Goal: Transaction & Acquisition: Obtain resource

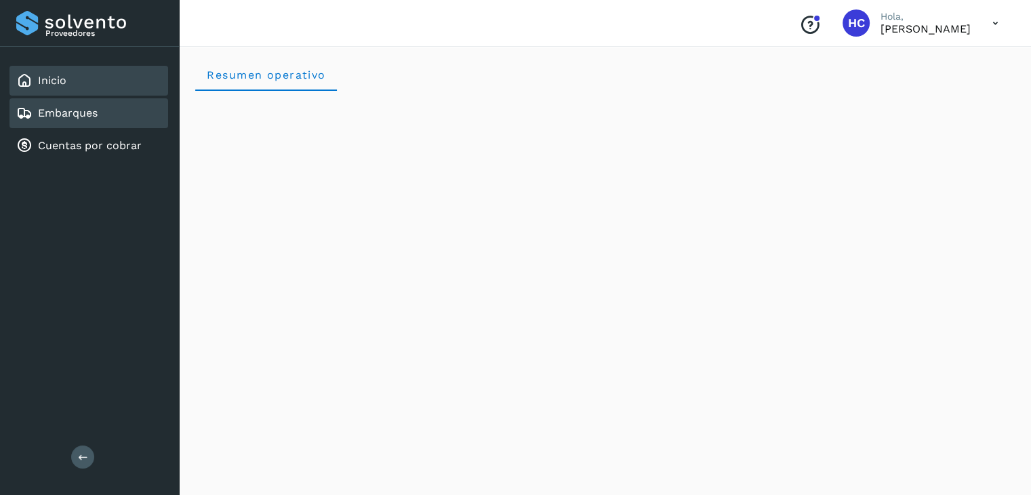
click at [44, 111] on link "Embarques" at bounding box center [68, 112] width 60 height 13
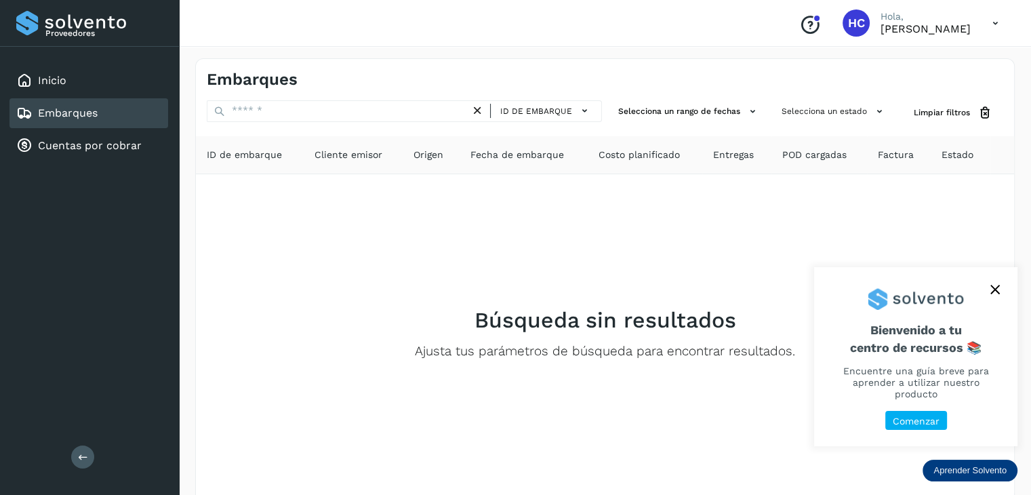
click at [995, 294] on icon "close," at bounding box center [994, 289] width 9 height 9
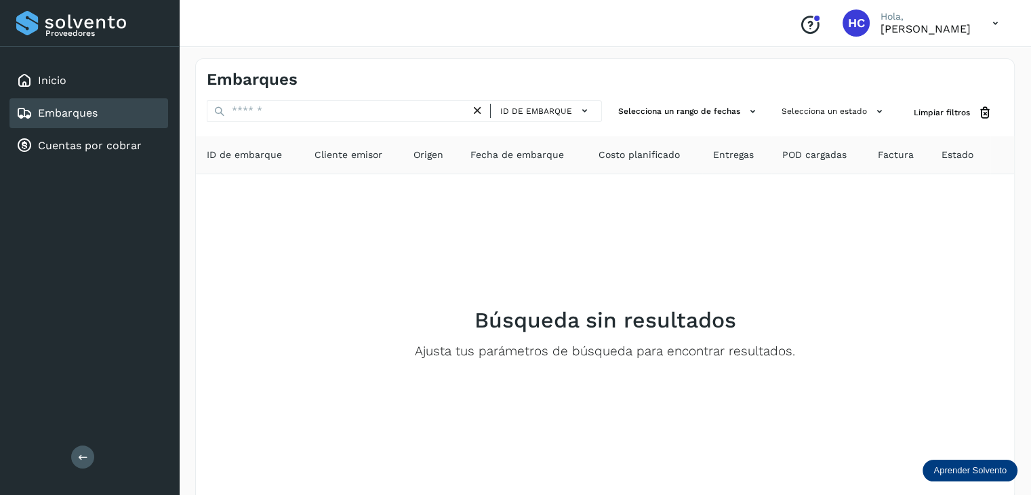
click at [68, 110] on link "Embarques" at bounding box center [68, 112] width 60 height 13
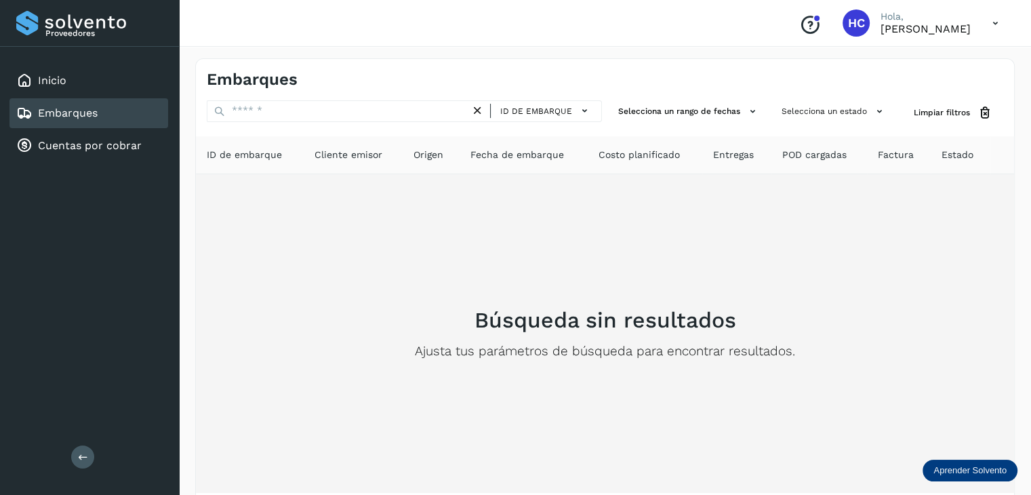
click at [971, 240] on div "Búsqueda sin resultados Ajusta tus parámetros de búsqueda para encontrar result…" at bounding box center [605, 333] width 796 height 297
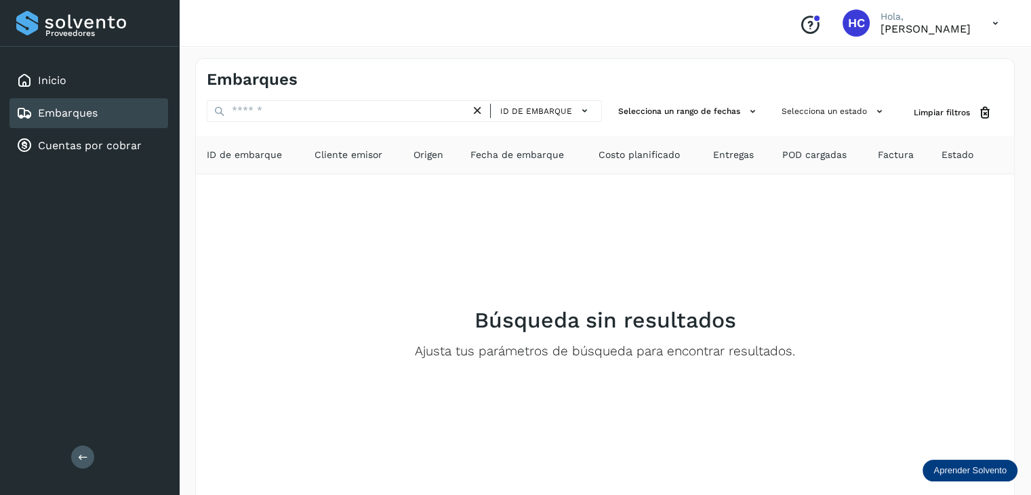
click at [127, 120] on div "Embarques" at bounding box center [88, 113] width 159 height 30
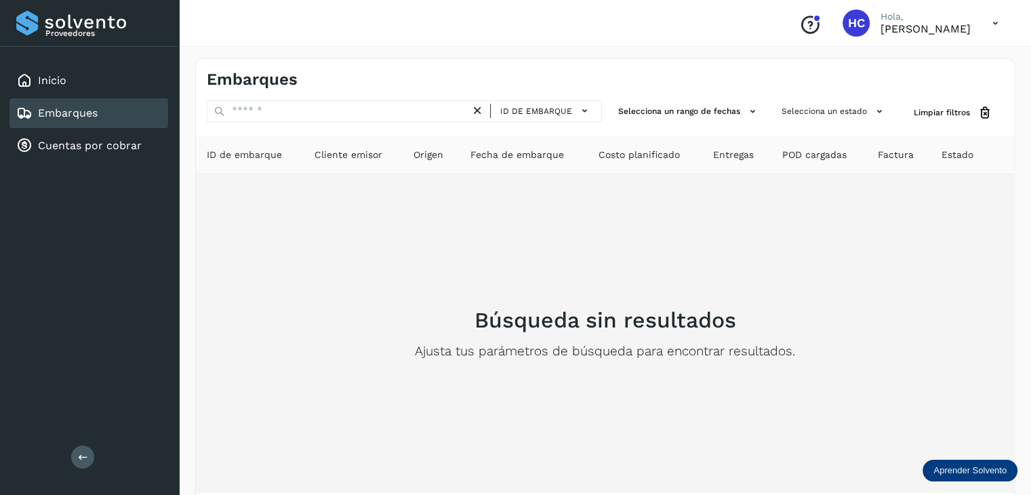
click at [962, 255] on div "Búsqueda sin resultados Ajusta tus parámetros de búsqueda para encontrar result…" at bounding box center [605, 333] width 796 height 297
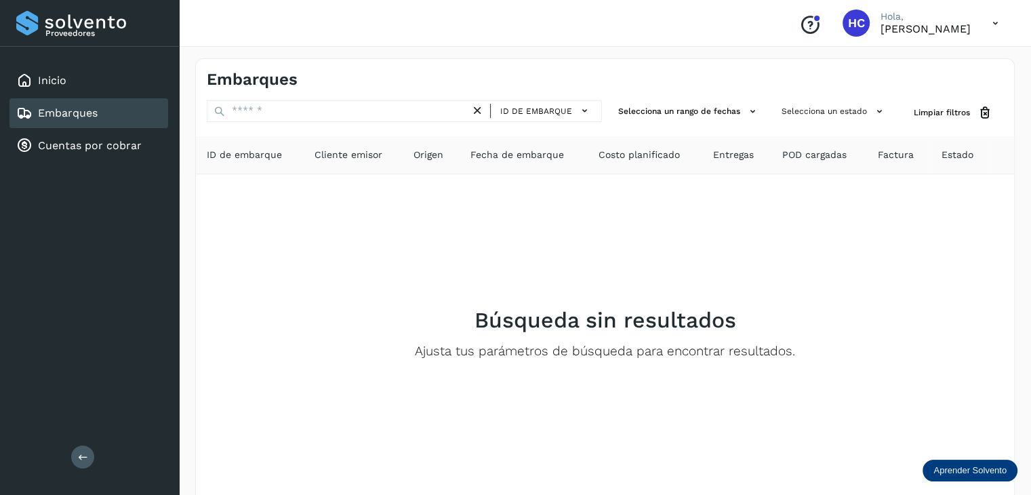
click at [24, 117] on icon at bounding box center [24, 113] width 16 height 16
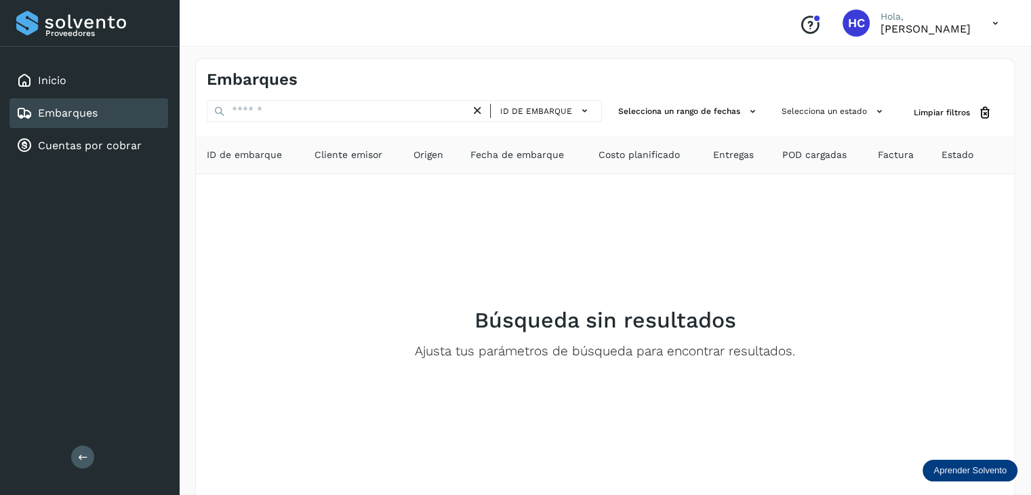
click at [24, 117] on icon at bounding box center [24, 113] width 16 height 16
click at [66, 91] on div "Inicio" at bounding box center [88, 81] width 159 height 30
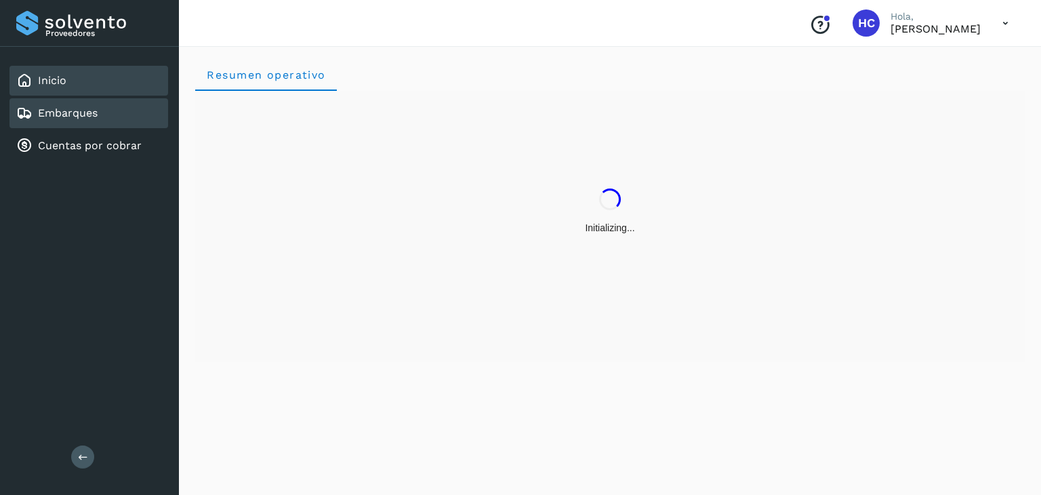
click at [92, 116] on link "Embarques" at bounding box center [68, 112] width 60 height 13
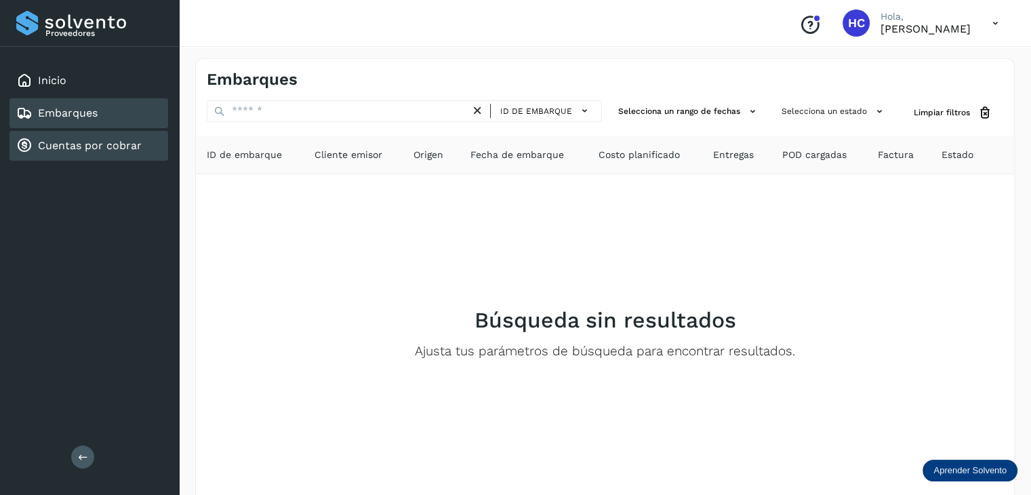
click at [99, 144] on link "Cuentas por cobrar" at bounding box center [90, 145] width 104 height 13
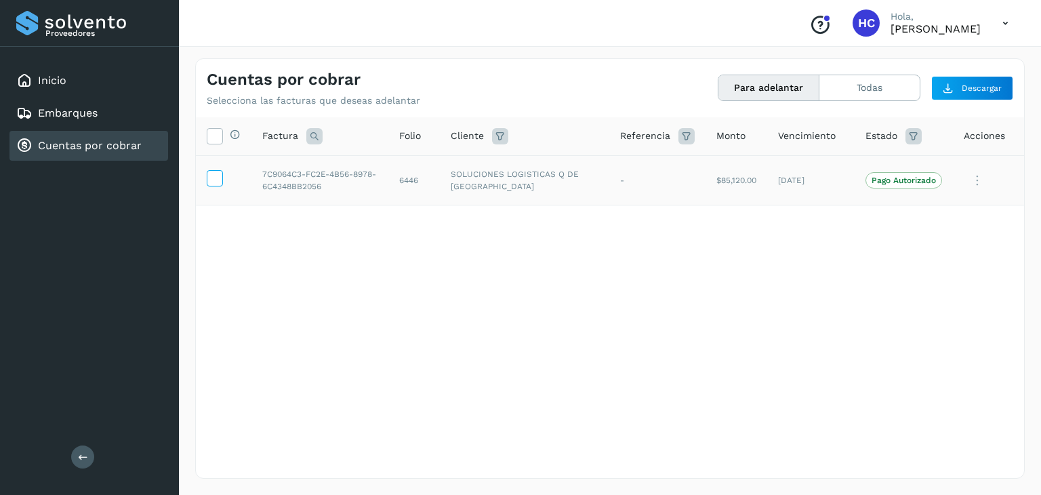
click at [216, 181] on icon at bounding box center [214, 177] width 14 height 14
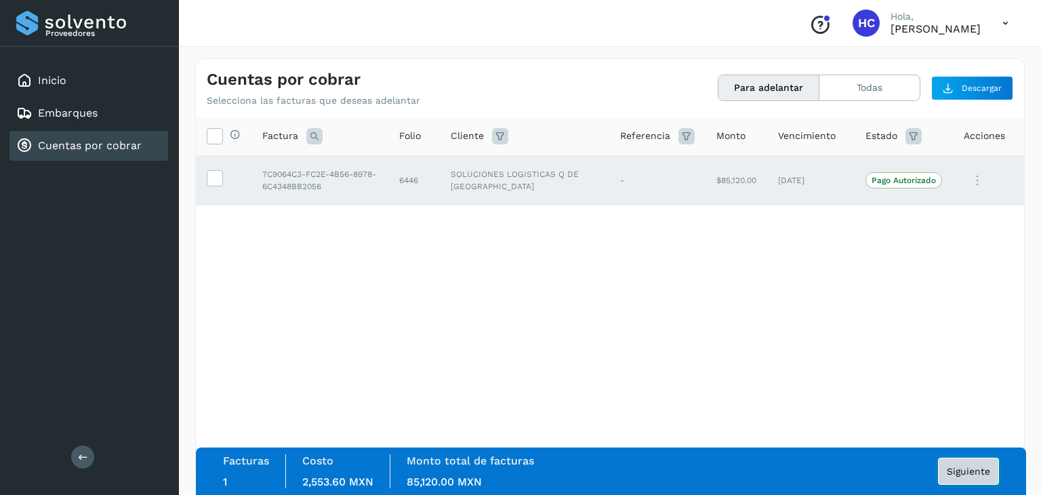
click at [973, 476] on button "Siguiente" at bounding box center [968, 470] width 61 height 27
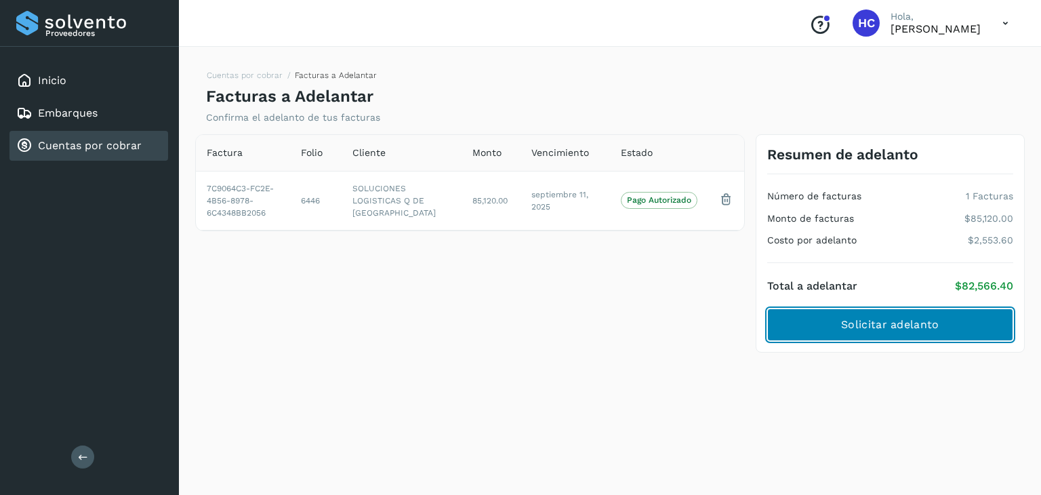
click at [844, 328] on span "Solicitar adelanto" at bounding box center [890, 324] width 98 height 15
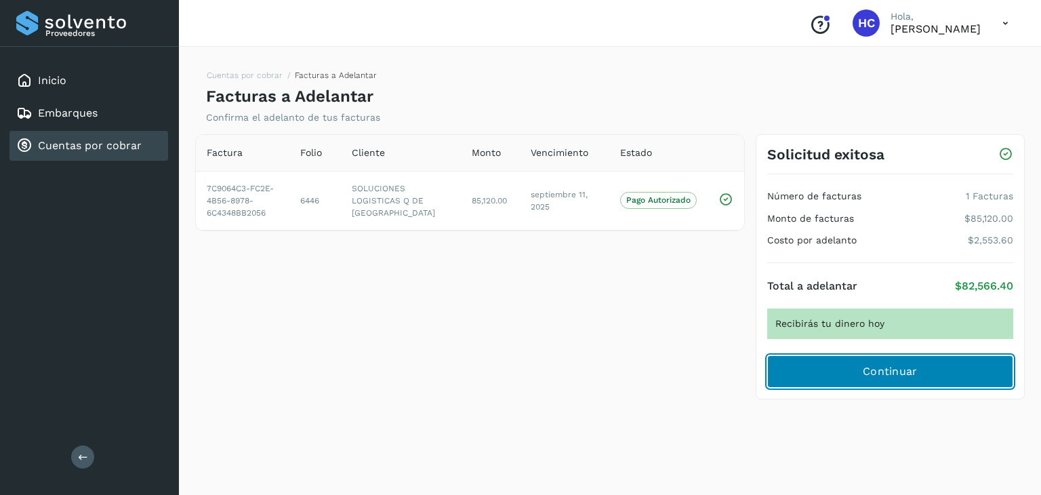
click at [982, 367] on button "Continuar" at bounding box center [890, 371] width 246 height 33
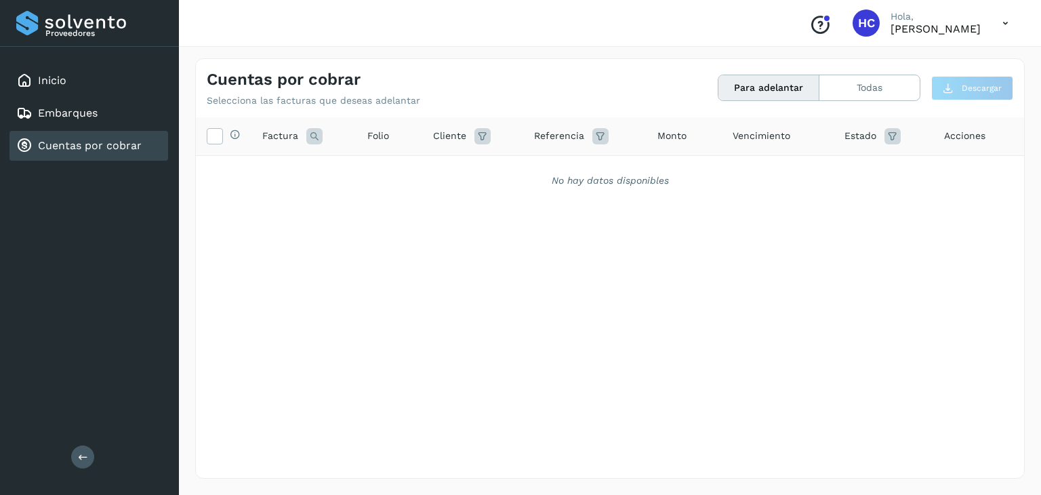
click at [680, 360] on div "Selecciona todas las facturas disponibles para adelanto Factura Folio Cliente R…" at bounding box center [610, 269] width 828 height 305
